Goal: Task Accomplishment & Management: Manage account settings

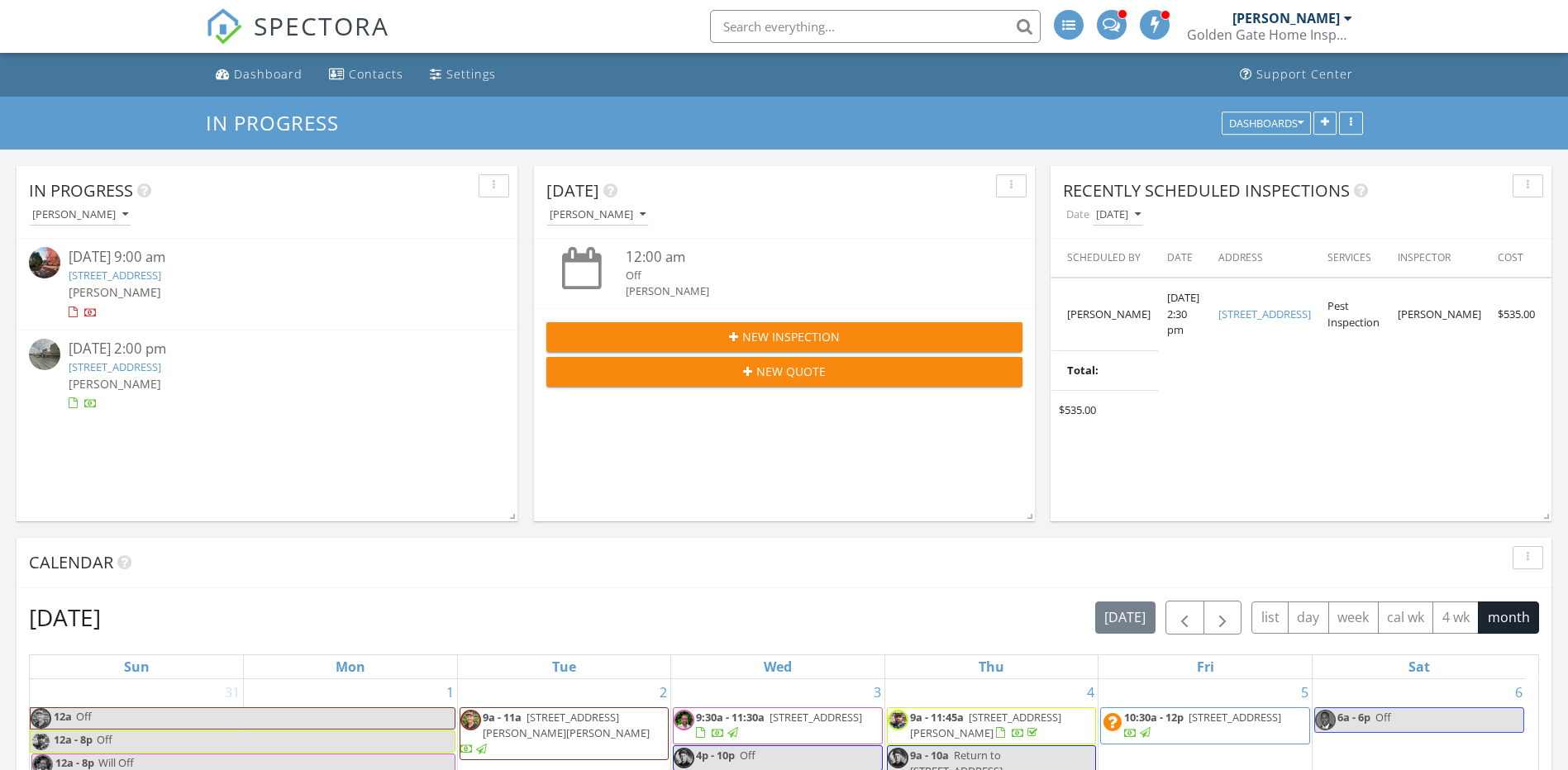
click at [161, 360] on link "[STREET_ADDRESS]" at bounding box center [115, 366] width 92 height 15
click at [161, 365] on link "[STREET_ADDRESS]" at bounding box center [115, 366] width 92 height 15
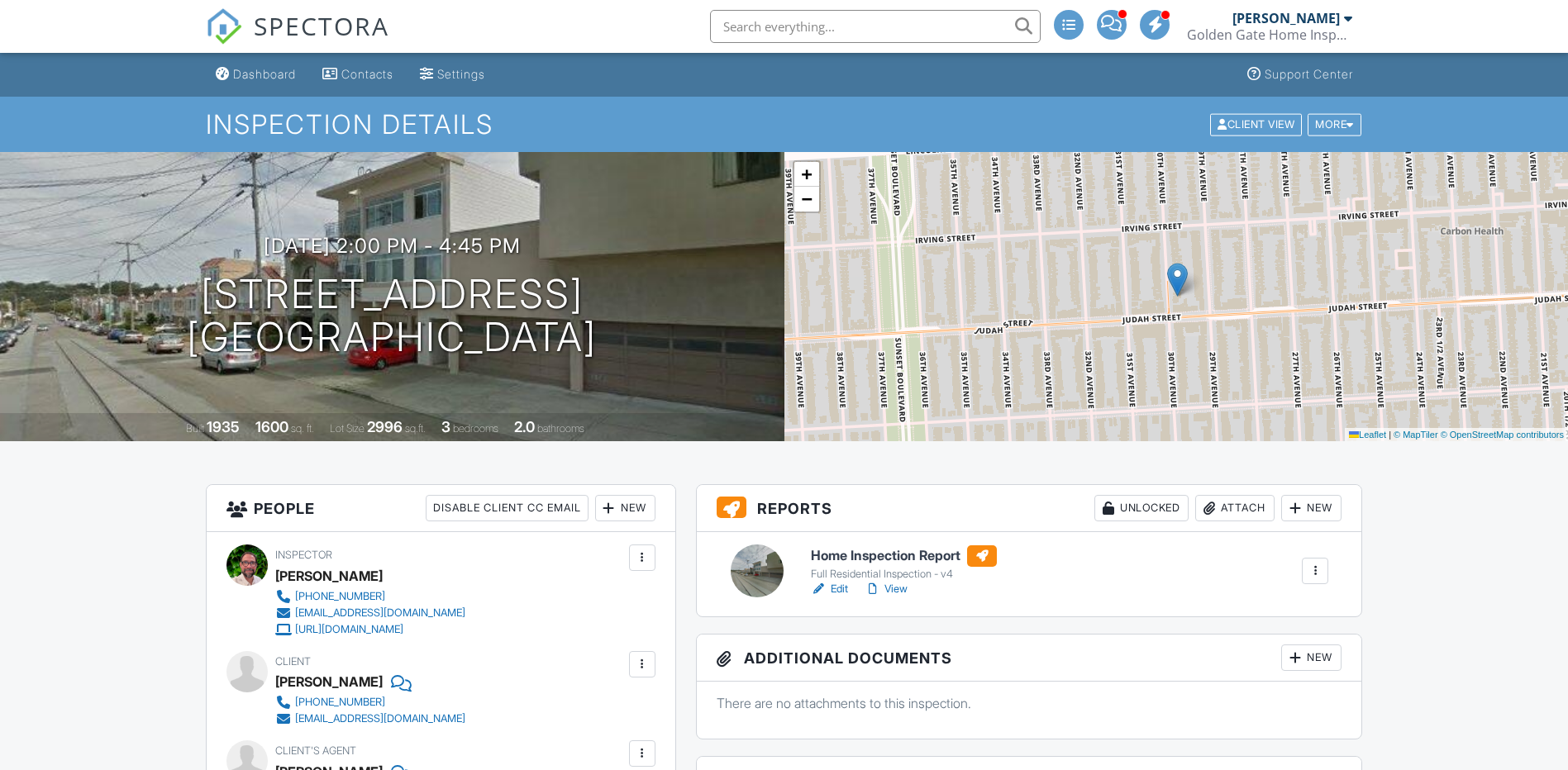
click at [841, 593] on link "Edit" at bounding box center [829, 589] width 37 height 17
